Goal: Task Accomplishment & Management: Use online tool/utility

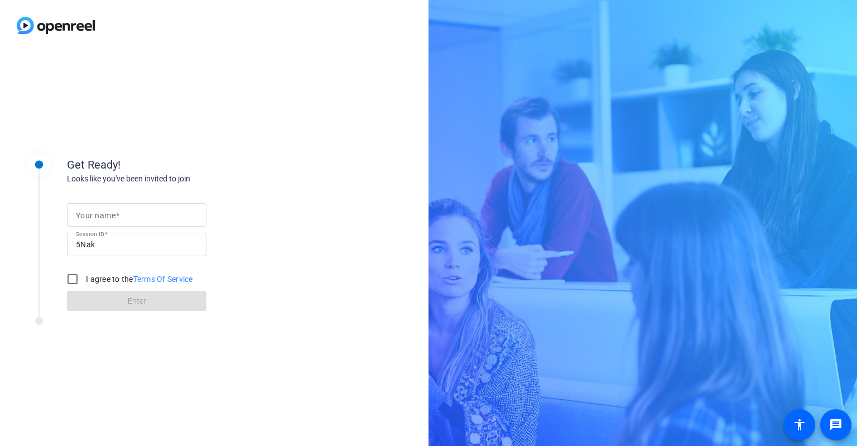
click at [164, 220] on input "Your name" at bounding box center [137, 214] width 122 height 13
type input "[PERSON_NAME]"
click at [69, 279] on input "I agree to the Terms Of Service" at bounding box center [72, 279] width 22 height 22
checkbox input "true"
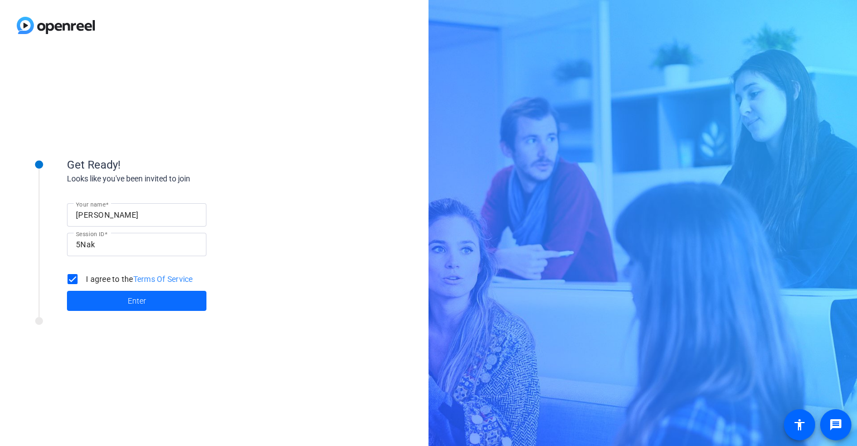
click at [113, 303] on span at bounding box center [136, 300] width 139 height 27
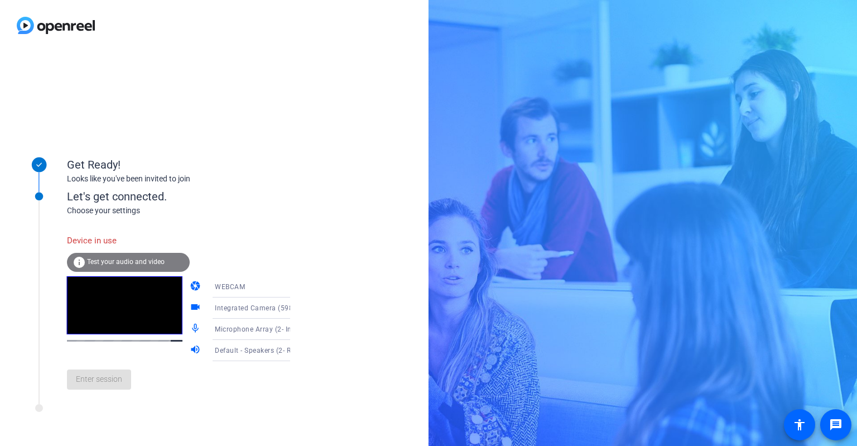
click at [216, 286] on span "WEBCAM" at bounding box center [230, 287] width 30 height 8
click at [216, 331] on span "DESKTOP" at bounding box center [214, 330] width 31 height 13
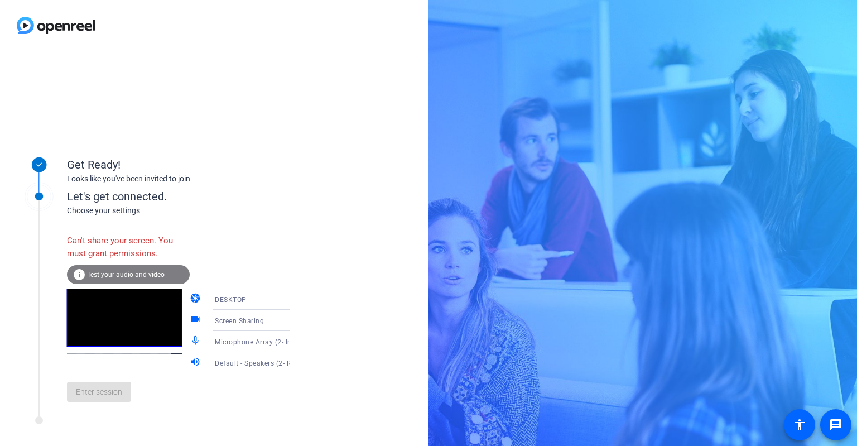
click at [234, 322] on span "Screen Sharing" at bounding box center [239, 321] width 49 height 8
click at [226, 344] on span "Screen Sharing" at bounding box center [223, 342] width 48 height 13
click at [295, 301] on icon at bounding box center [301, 298] width 13 height 13
click at [225, 343] on span "DESKTOP" at bounding box center [214, 343] width 31 height 13
click at [295, 321] on icon at bounding box center [301, 319] width 13 height 13
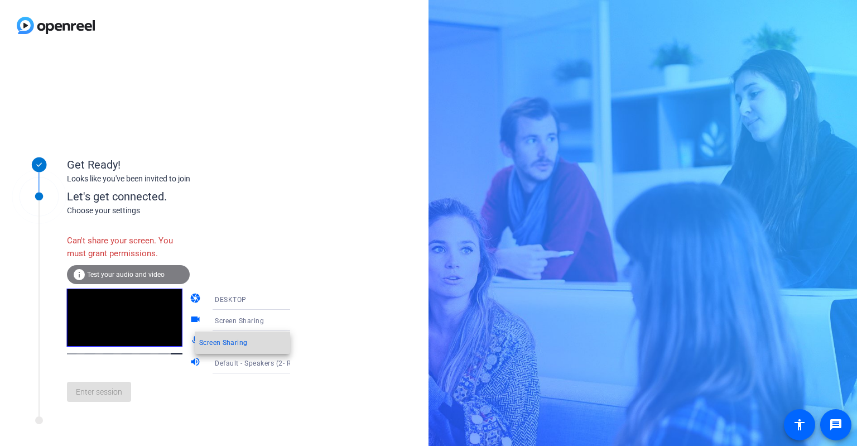
click at [229, 342] on span "Screen Sharing" at bounding box center [223, 342] width 48 height 13
click at [143, 274] on span "Test your audio and video" at bounding box center [126, 275] width 78 height 8
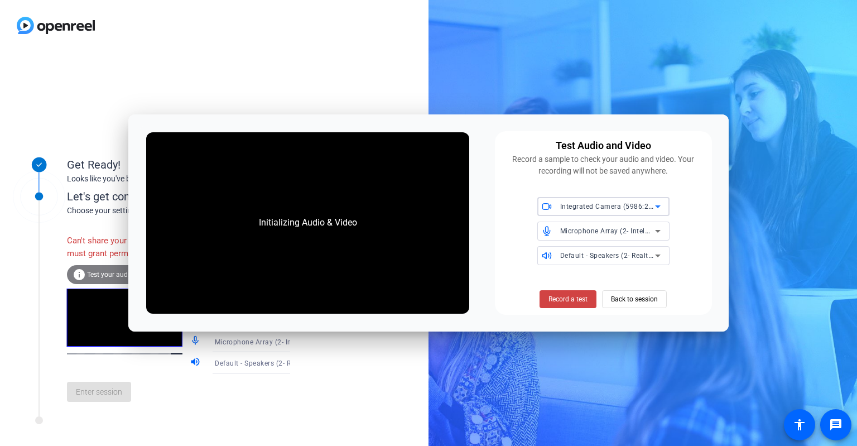
click at [590, 205] on span "Integrated Camera (5986:2145)" at bounding box center [612, 205] width 104 height 9
click at [582, 227] on span "Integrated Camera (5986:2145)" at bounding box center [597, 229] width 102 height 13
click at [629, 296] on span "Back to session" at bounding box center [634, 298] width 47 height 21
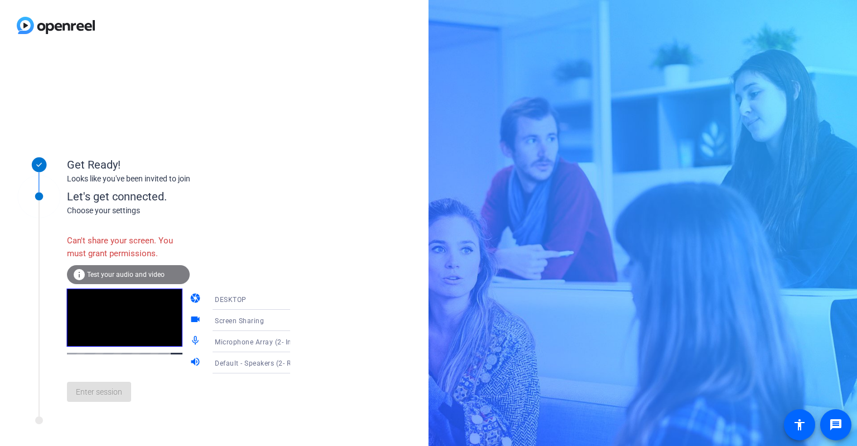
click at [161, 272] on span "Test your audio and video" at bounding box center [126, 275] width 78 height 8
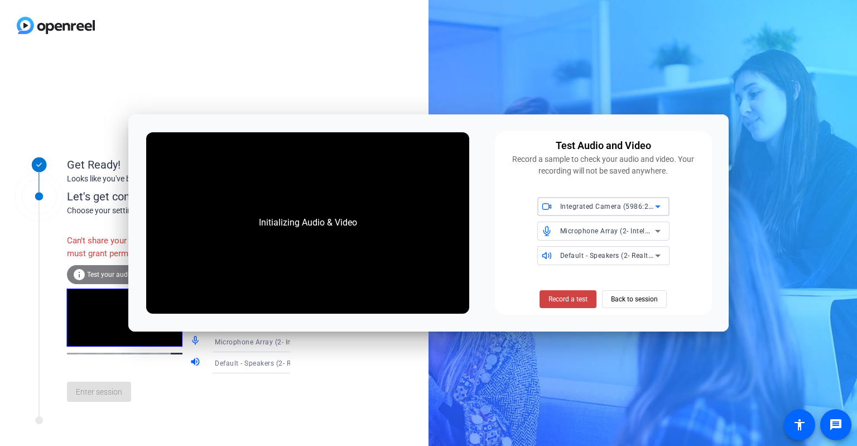
click at [588, 207] on span "Integrated Camera (5986:2145)" at bounding box center [612, 205] width 104 height 9
click at [635, 302] on div at bounding box center [428, 223] width 857 height 446
click at [634, 298] on span "Back to session" at bounding box center [634, 298] width 47 height 21
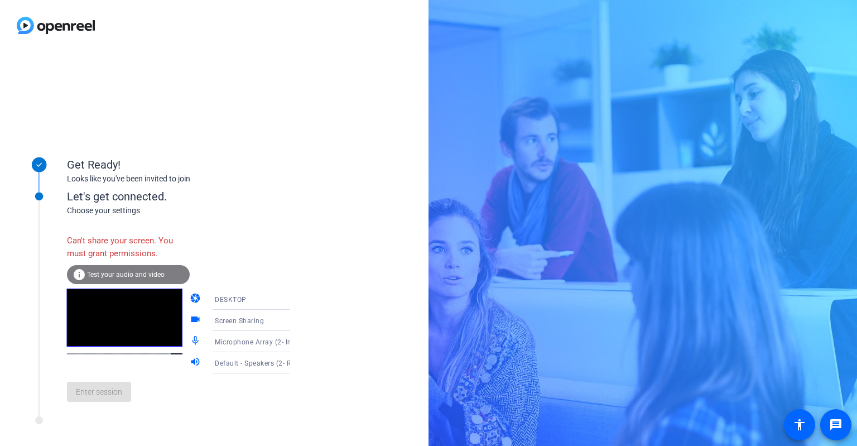
click at [295, 297] on icon at bounding box center [301, 298] width 13 height 13
click at [221, 342] on span "DESKTOP" at bounding box center [214, 343] width 31 height 13
click at [295, 302] on icon at bounding box center [301, 298] width 13 height 13
click at [235, 318] on mat-option "WEBCAM" at bounding box center [242, 321] width 95 height 22
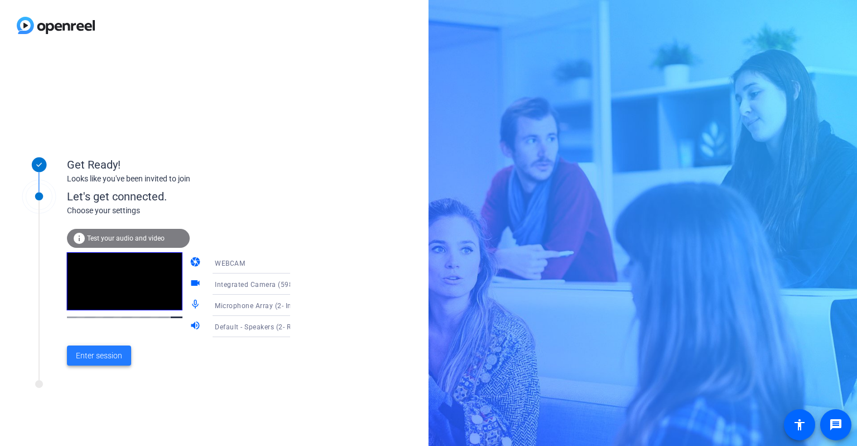
click at [103, 356] on span "Enter session" at bounding box center [99, 356] width 46 height 12
